Goal: Task Accomplishment & Management: Manage account settings

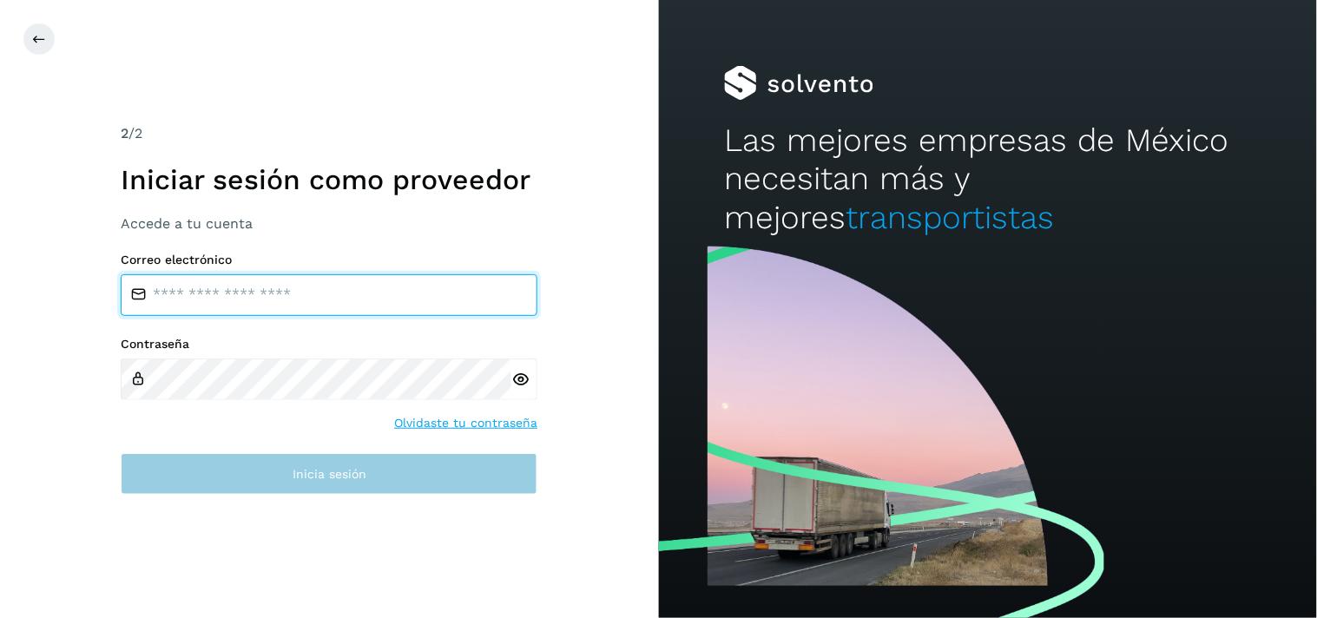
type input "**********"
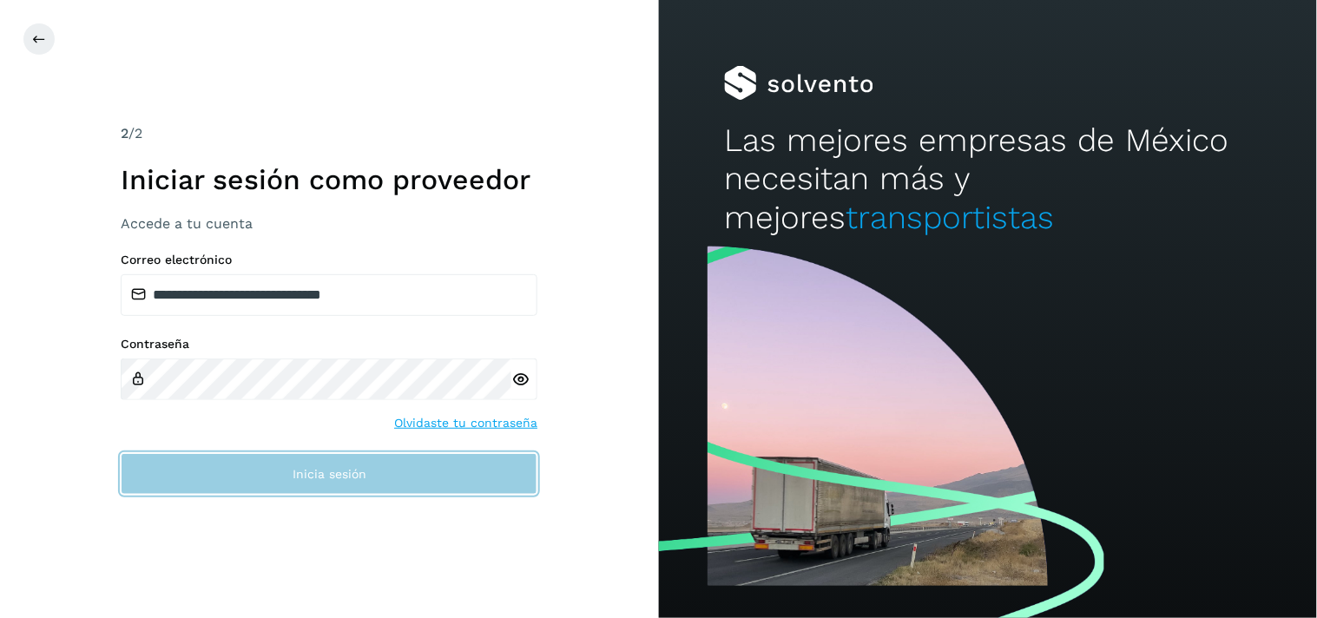
click at [333, 479] on span "Inicia sesión" at bounding box center [330, 474] width 74 height 12
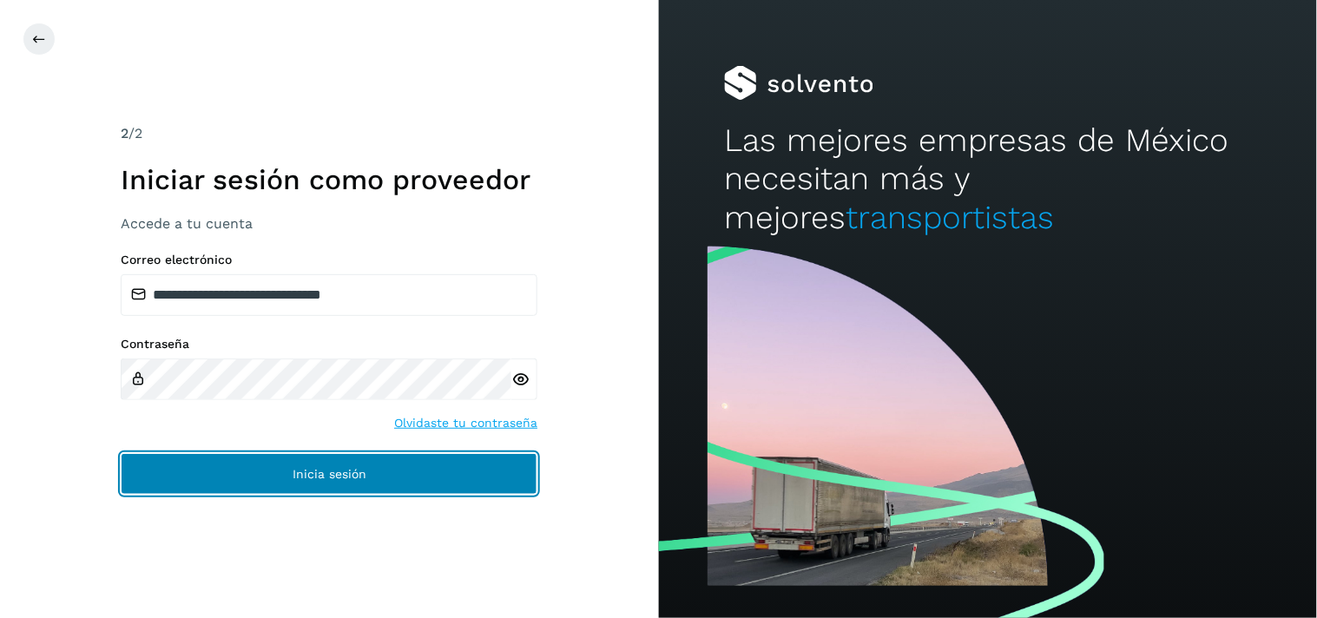
click at [333, 471] on span "Inicia sesión" at bounding box center [330, 474] width 74 height 12
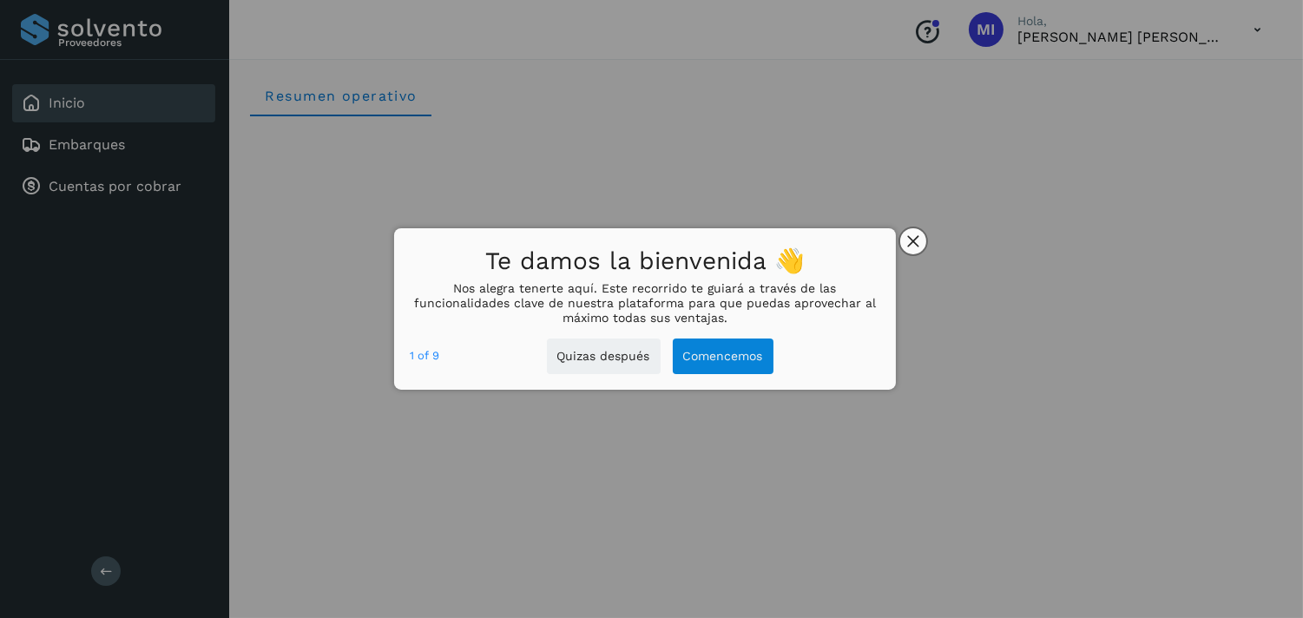
click at [914, 240] on icon "close," at bounding box center [913, 241] width 11 height 11
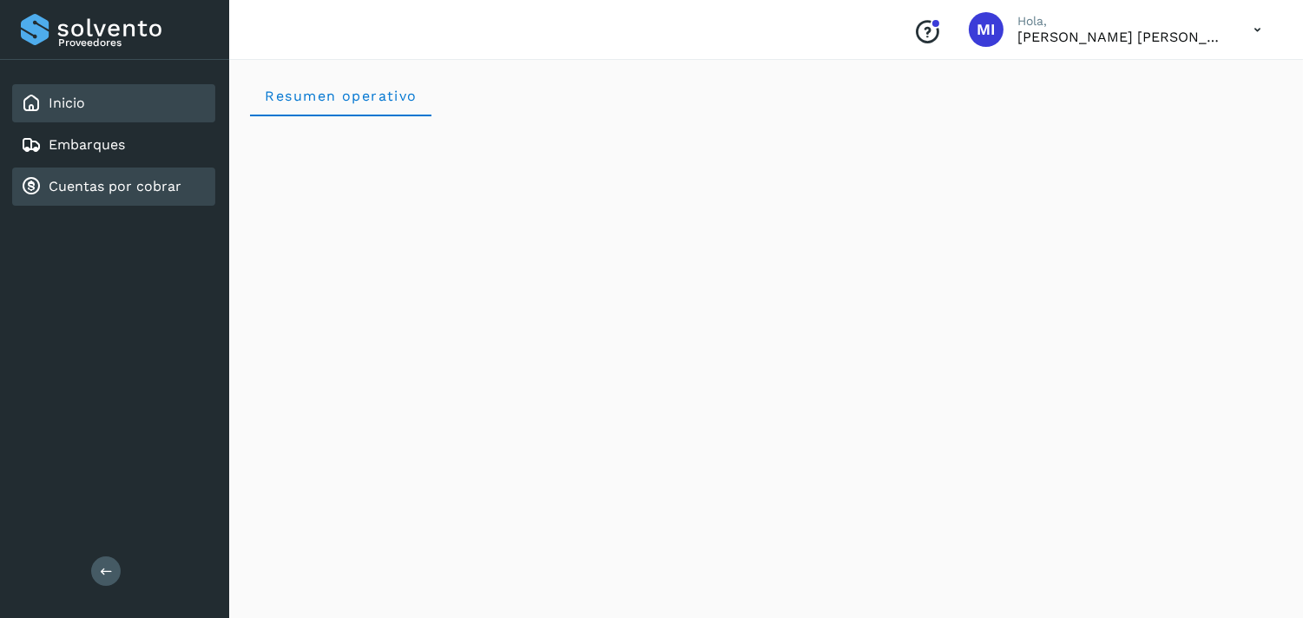
click at [153, 176] on div "Cuentas por cobrar" at bounding box center [101, 186] width 161 height 21
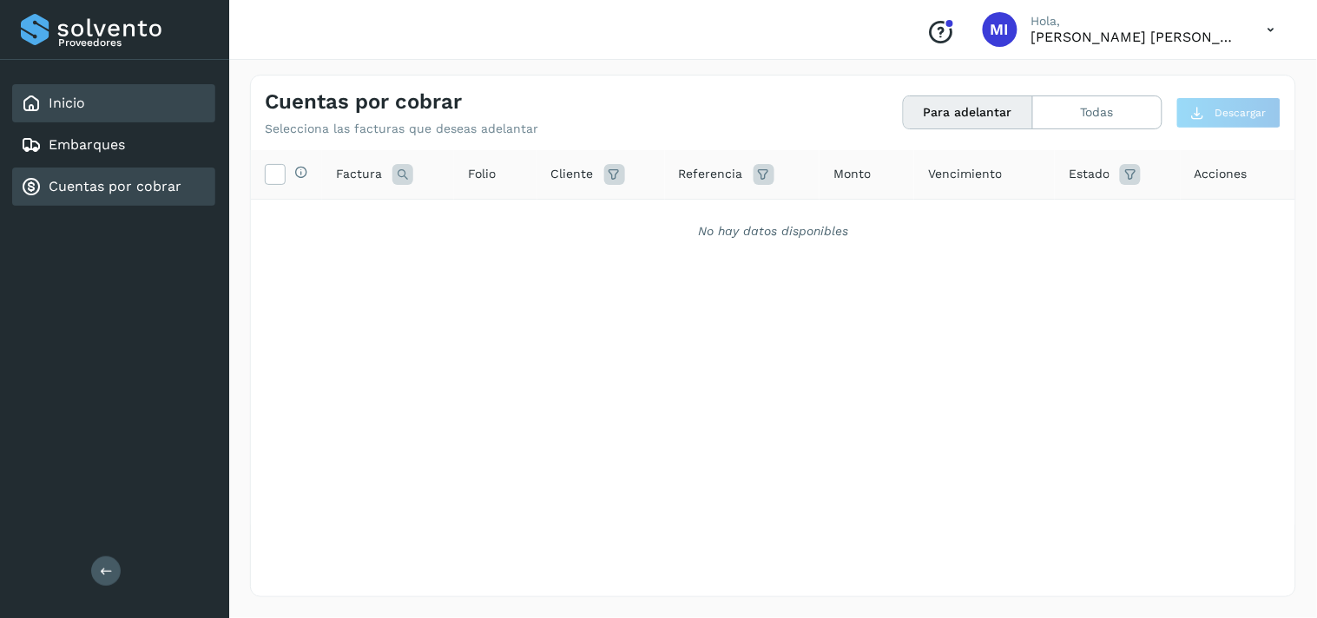
click at [159, 105] on div "Inicio" at bounding box center [113, 103] width 203 height 38
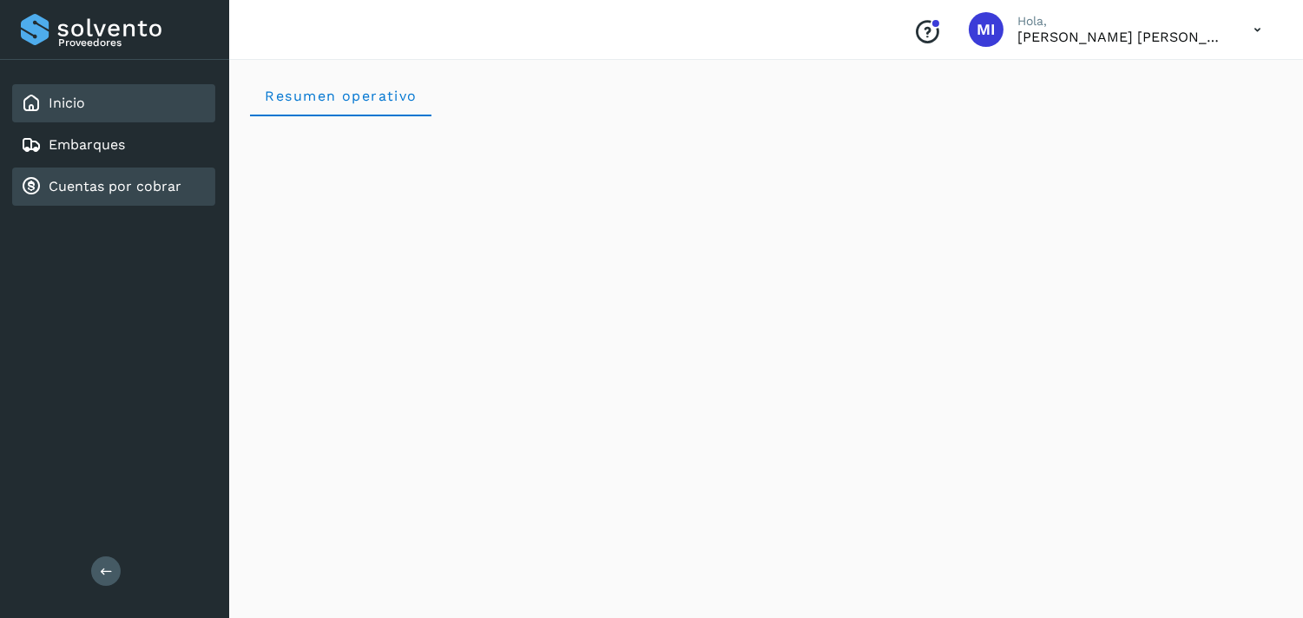
click at [150, 168] on div "Cuentas por cobrar" at bounding box center [113, 187] width 203 height 38
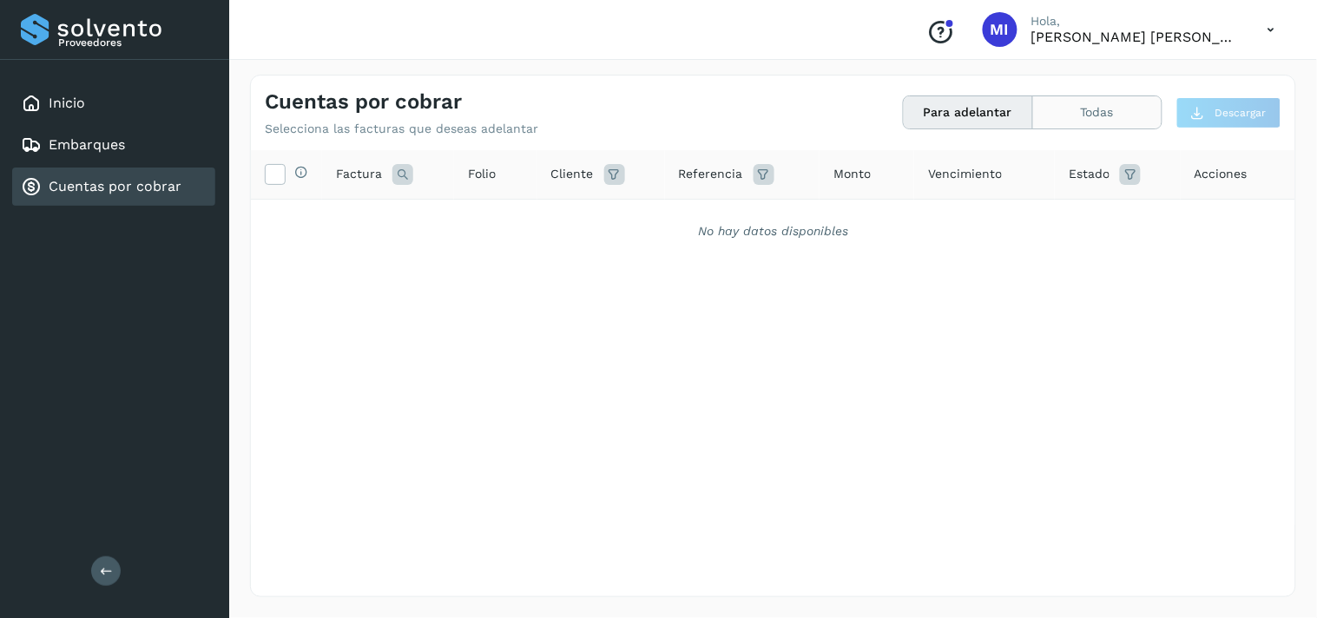
click at [1092, 107] on button "Todas" at bounding box center [1097, 112] width 128 height 32
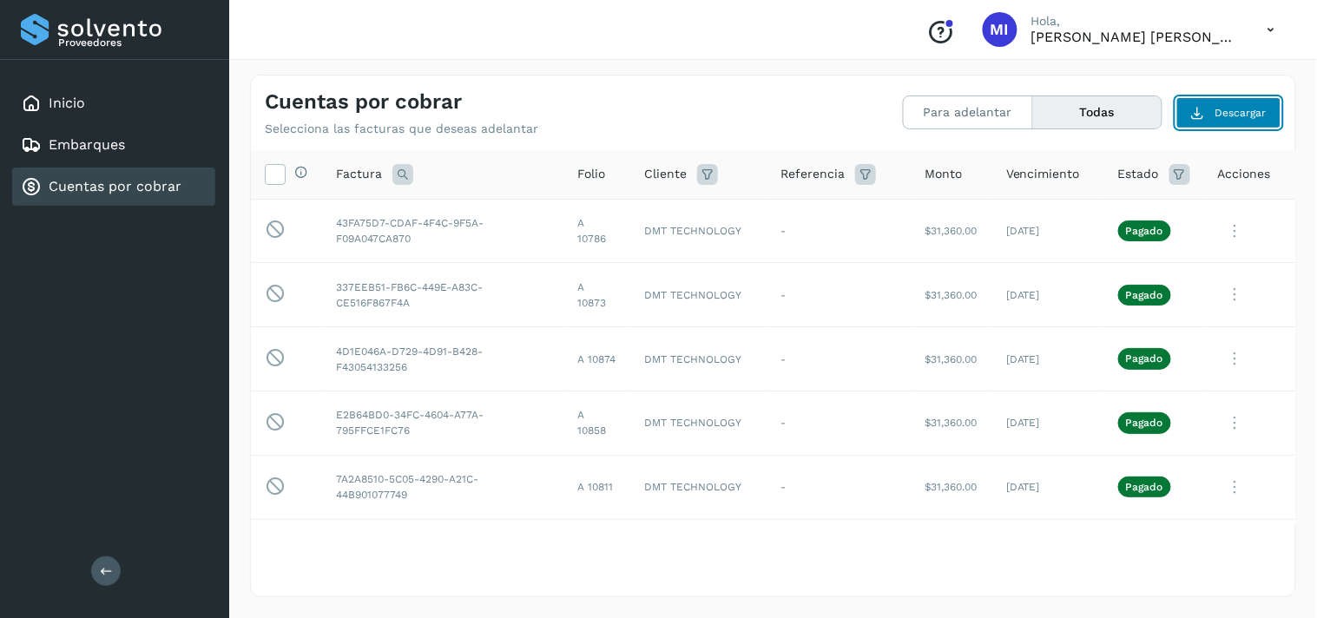
click at [1229, 115] on span "Descargar" at bounding box center [1240, 113] width 51 height 16
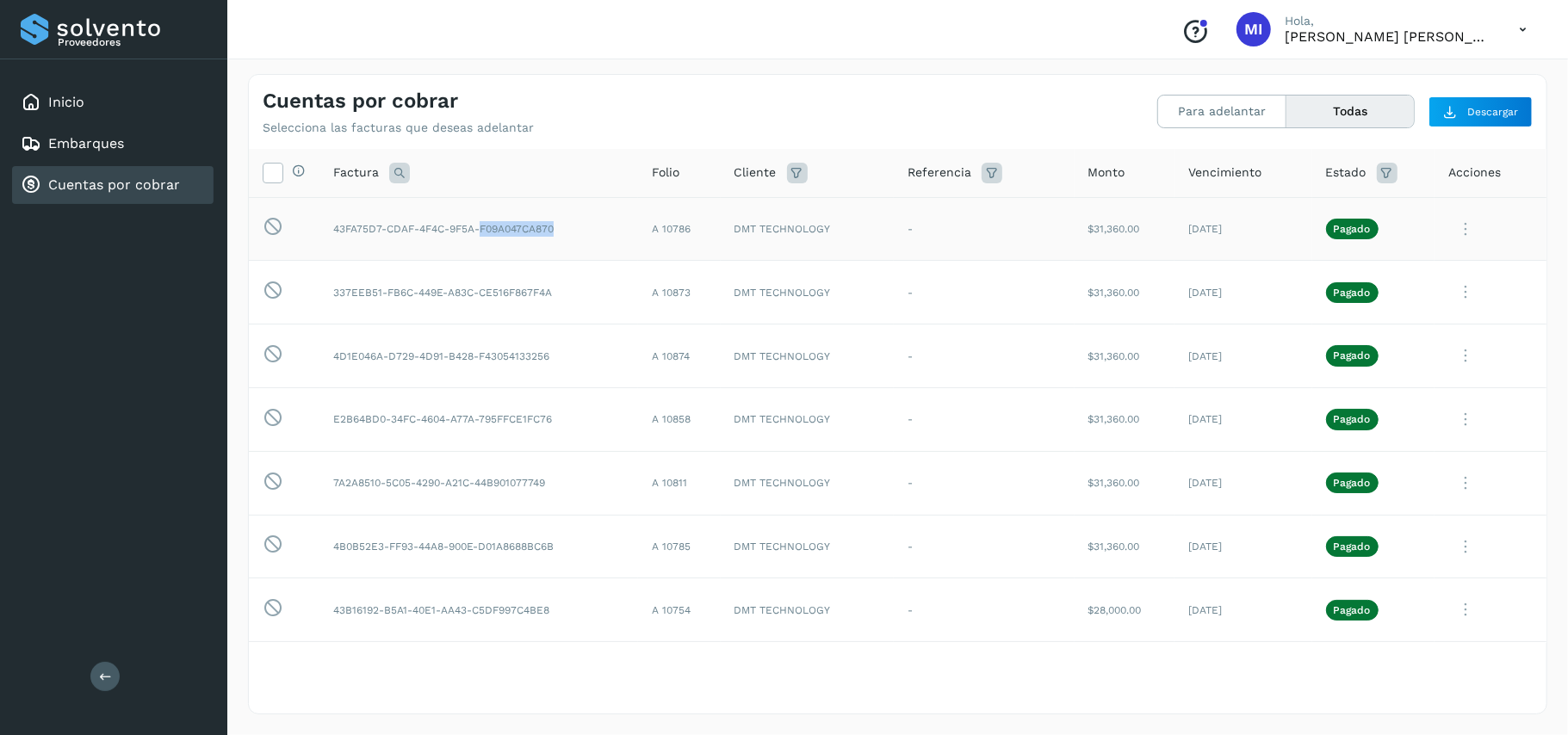
drag, startPoint x: 480, startPoint y: 228, endPoint x: 554, endPoint y: 227, distance: 74.0
click at [554, 227] on td "43FA75D7-CDAF-4F4C-9F5A-F09A047CA870" at bounding box center [478, 229] width 318 height 63
copy td "F09A047CA870"
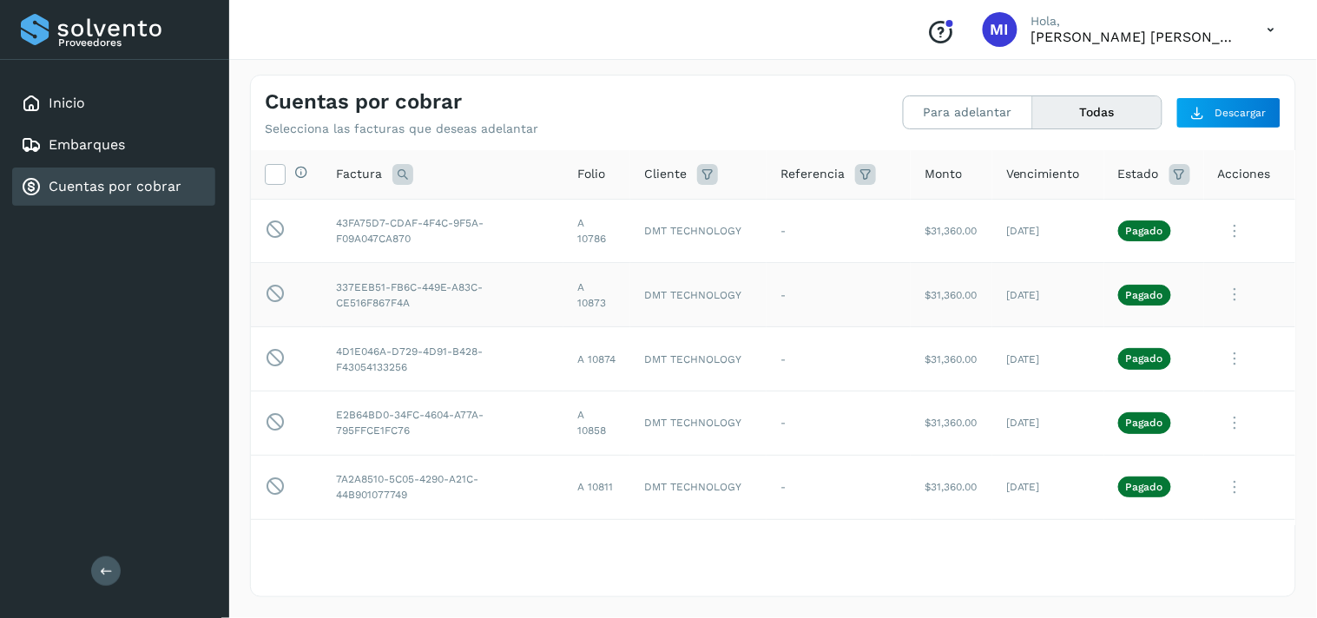
click at [372, 304] on td "337EEB51-FB6C-449E-A83C-CE516F867F4A" at bounding box center [442, 295] width 241 height 64
copy td "CE516F867F4A"
click at [375, 366] on td "4D1E046A-D729-4D91-B428-F43054133256" at bounding box center [442, 359] width 241 height 64
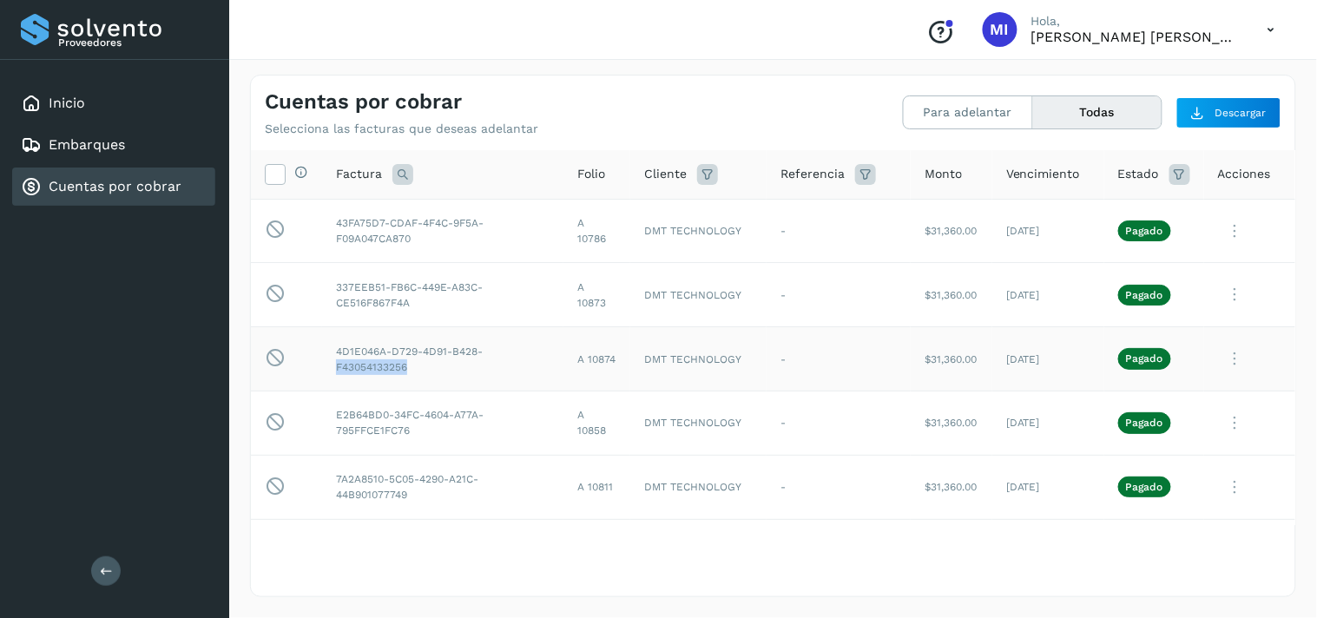
copy td "F43054133256"
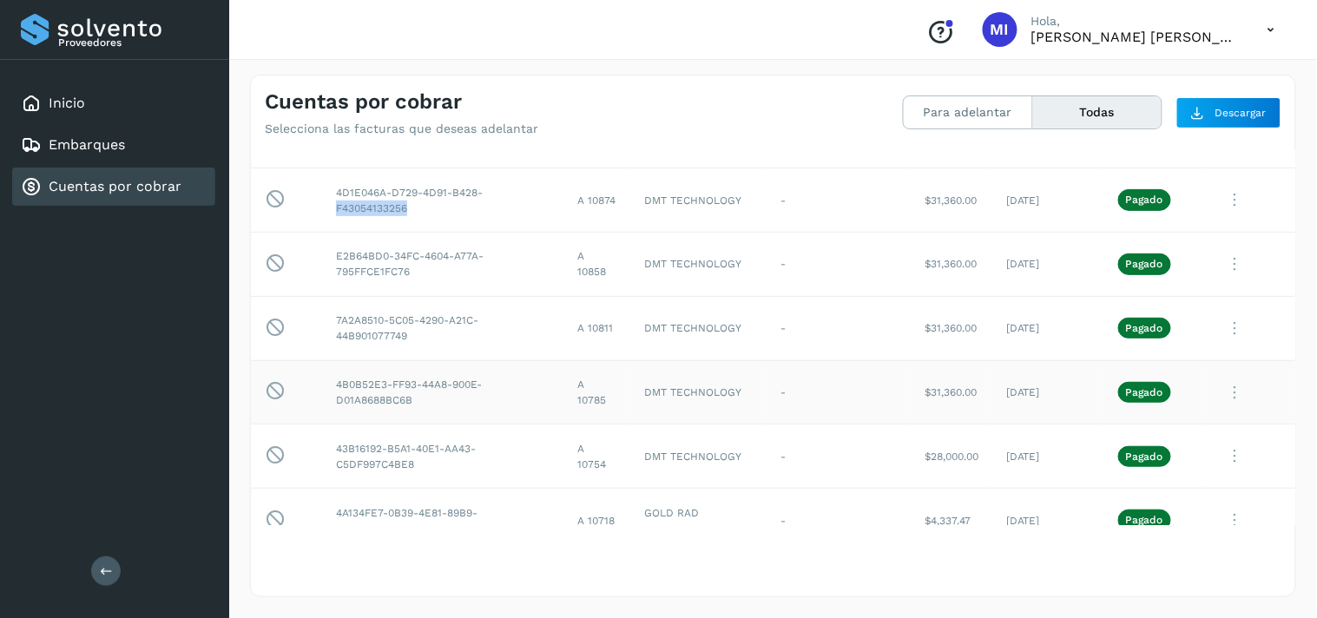
scroll to position [193, 0]
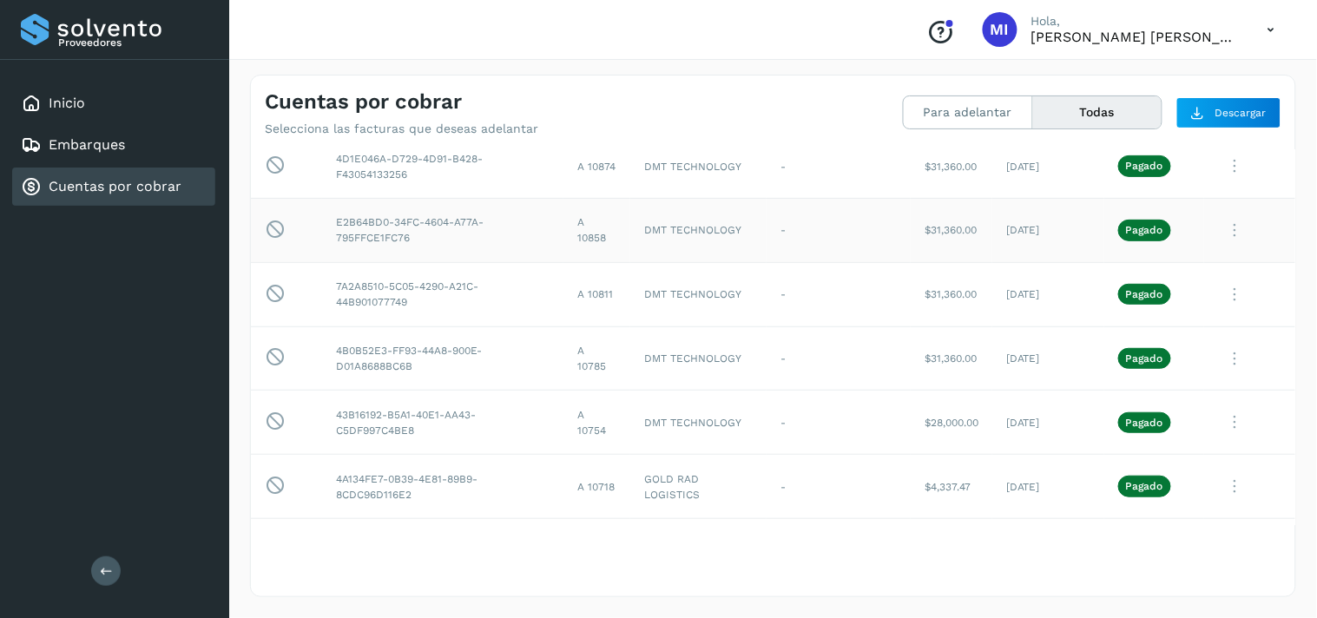
click at [378, 237] on td "E2B64BD0-34FC-4604-A77A-795FFCE1FC76" at bounding box center [442, 230] width 241 height 64
copy td "795FFCE1FC76"
click at [382, 300] on td "7A2A8510-5C05-4290-A21C-44B901077749" at bounding box center [442, 294] width 241 height 64
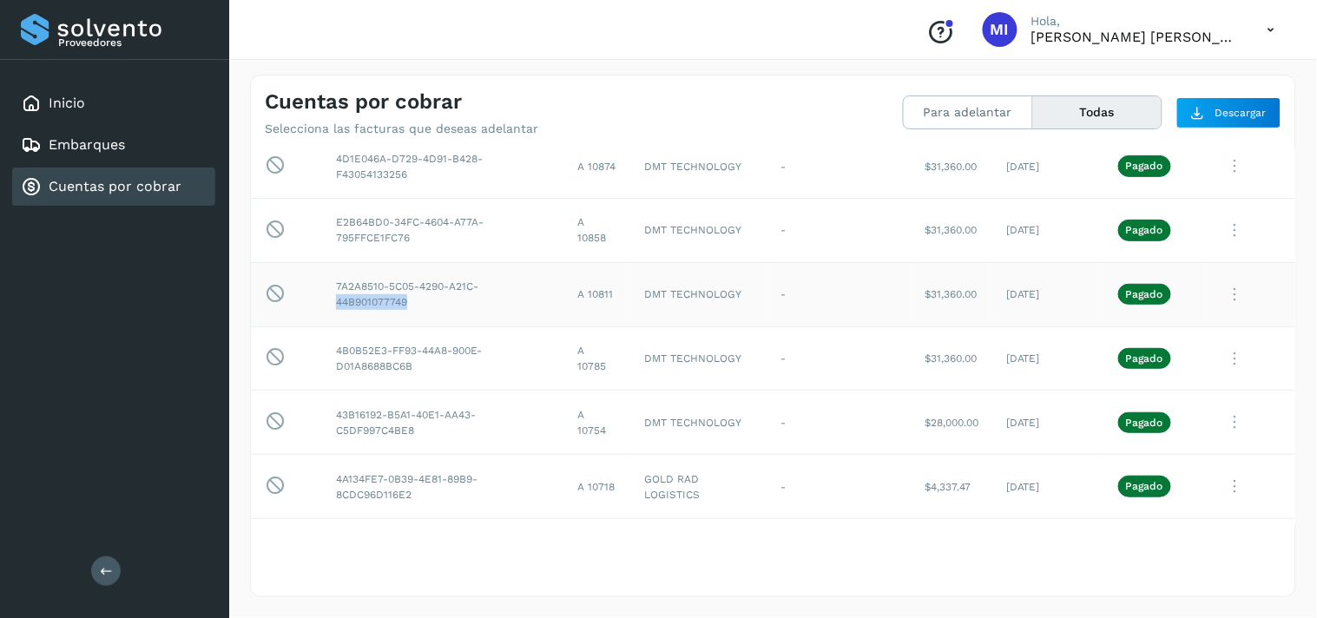
copy td "44B901077749"
click at [387, 366] on td "4B0B52E3-FF93-44A8-900E-D01A8688BC6B" at bounding box center [442, 358] width 241 height 64
copy td "D01A8688BC6B"
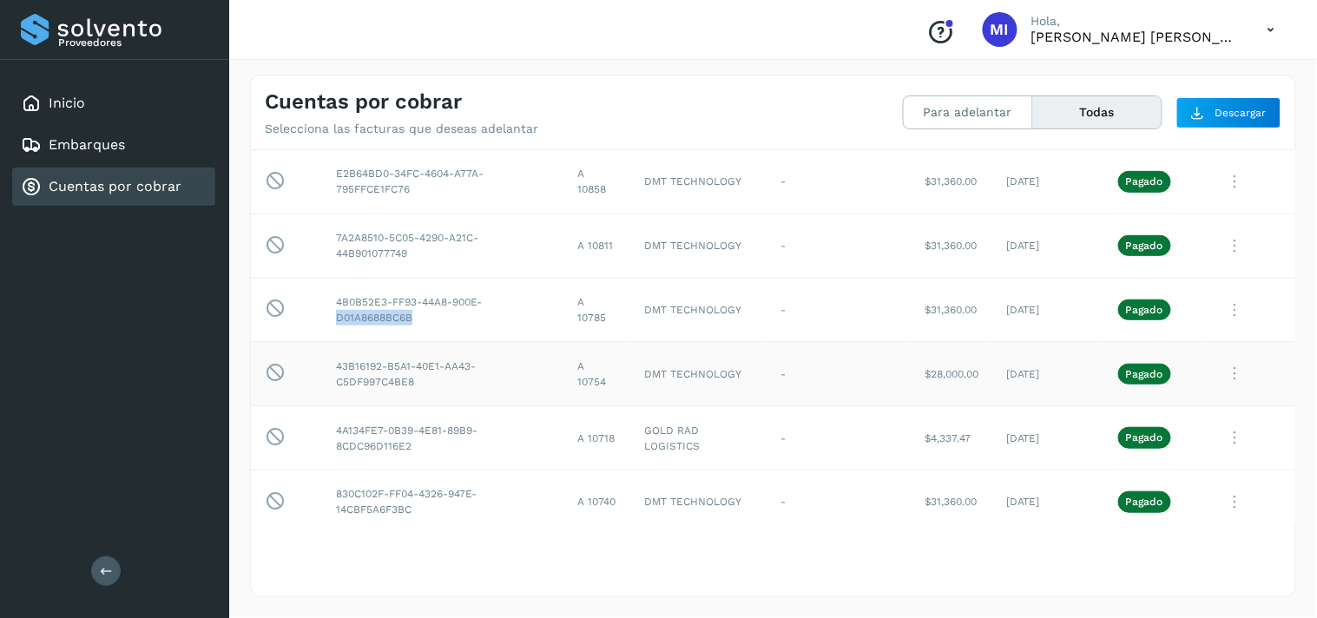
scroll to position [289, 0]
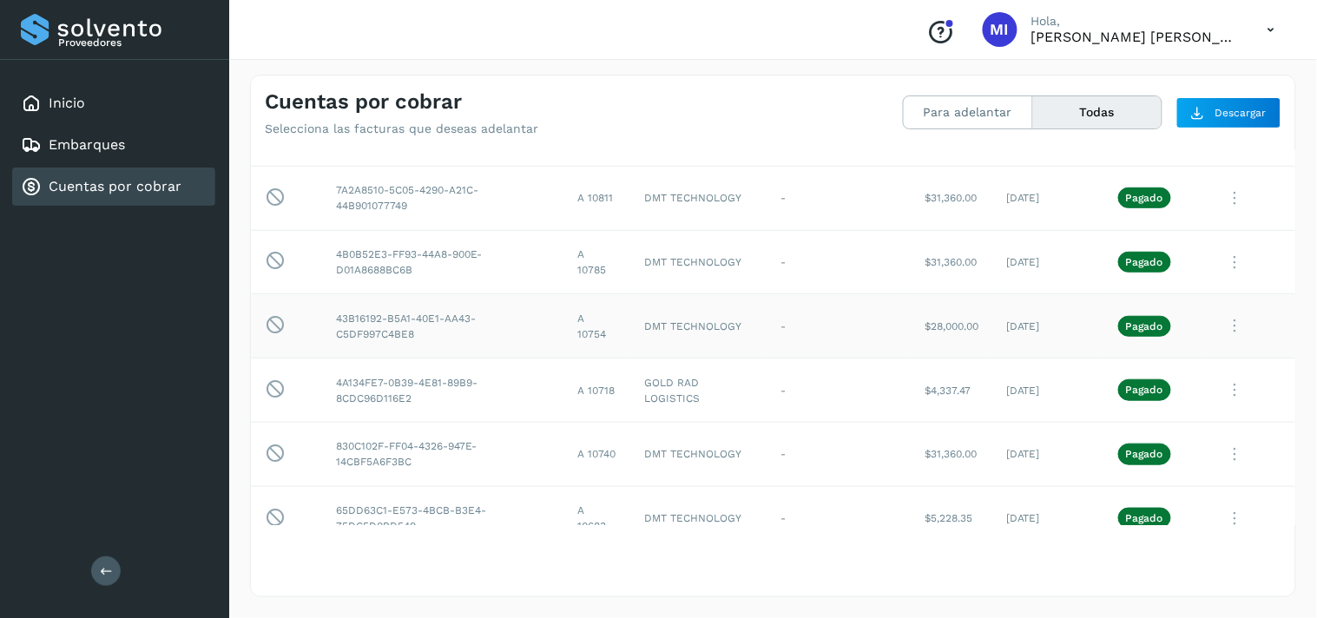
click at [367, 334] on td "43B16192-B5A1-40E1-AA43-C5DF997C4BE8" at bounding box center [442, 326] width 241 height 64
copy td "C5DF997C4BE8"
click at [382, 397] on td "4A134FE7-0B39-4E81-89B9-8CDC96D116E2" at bounding box center [442, 391] width 241 height 64
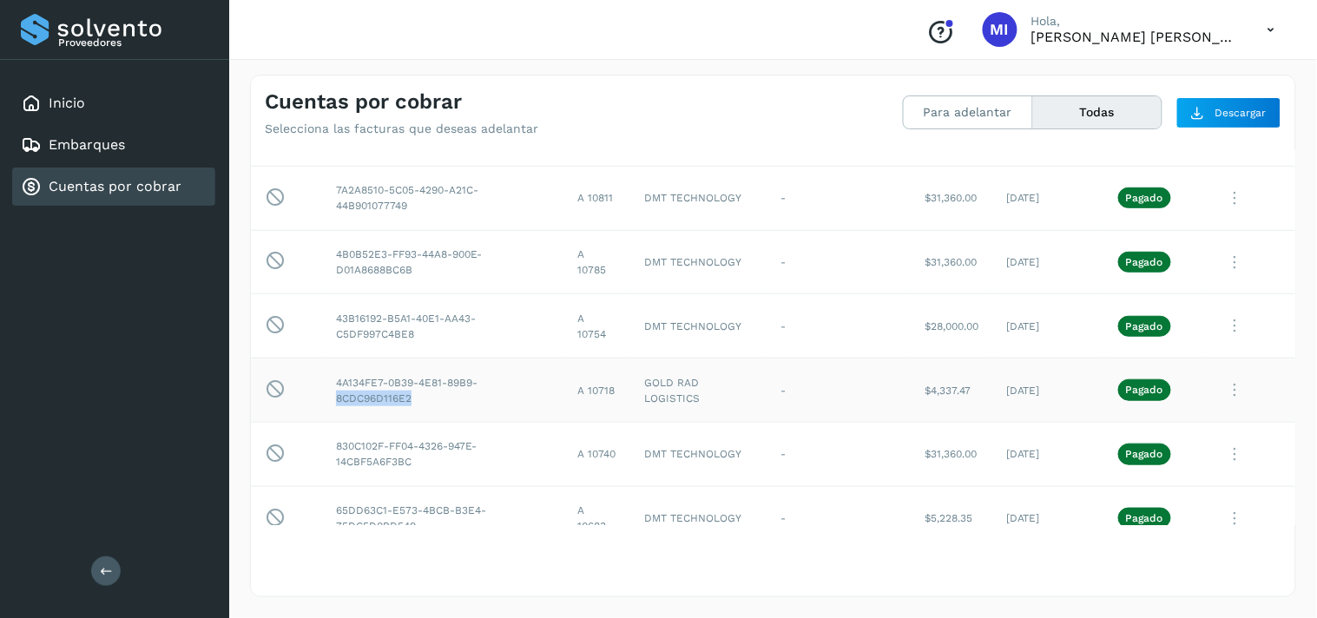
copy td "8CDC96D116E2"
